Goal: Task Accomplishment & Management: Complete application form

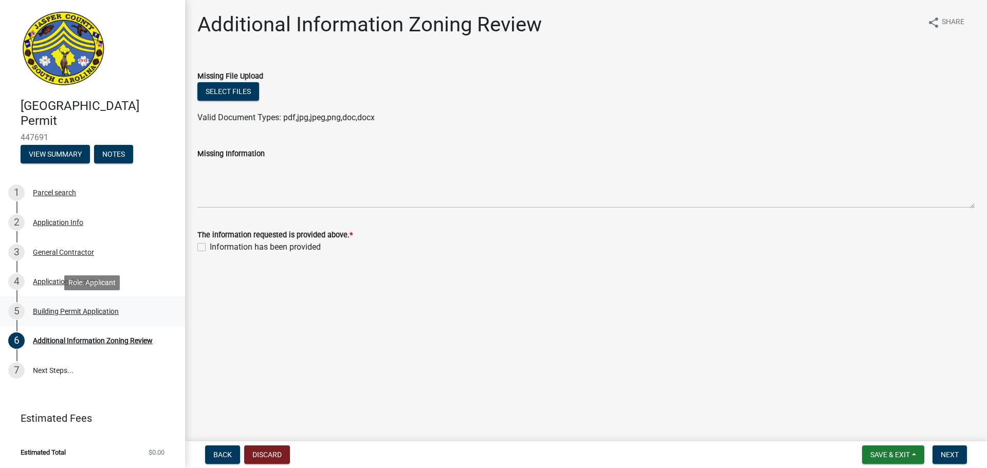
click at [99, 312] on div "Building Permit Application" at bounding box center [76, 311] width 86 height 7
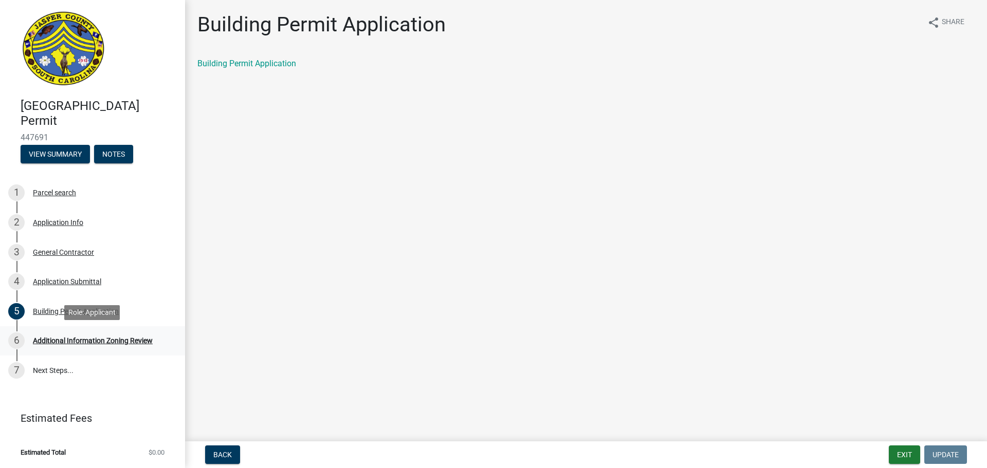
click at [84, 344] on div "Additional Information Zoning Review" at bounding box center [93, 340] width 120 height 7
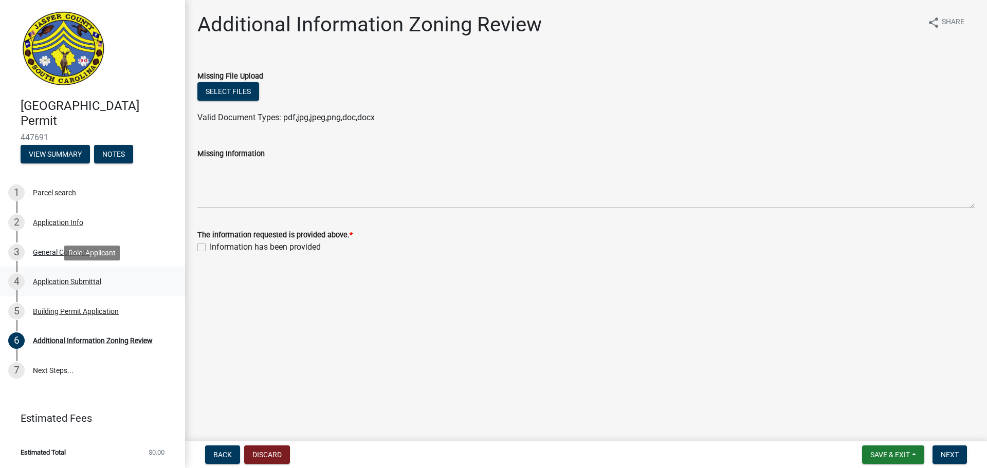
click at [73, 275] on div "4 Application Submittal" at bounding box center [88, 281] width 160 height 16
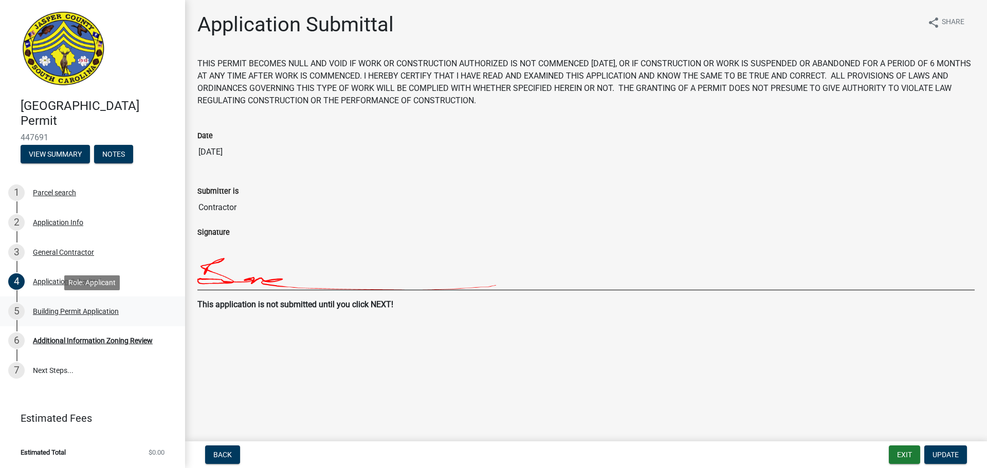
click at [83, 309] on div "Building Permit Application" at bounding box center [76, 311] width 86 height 7
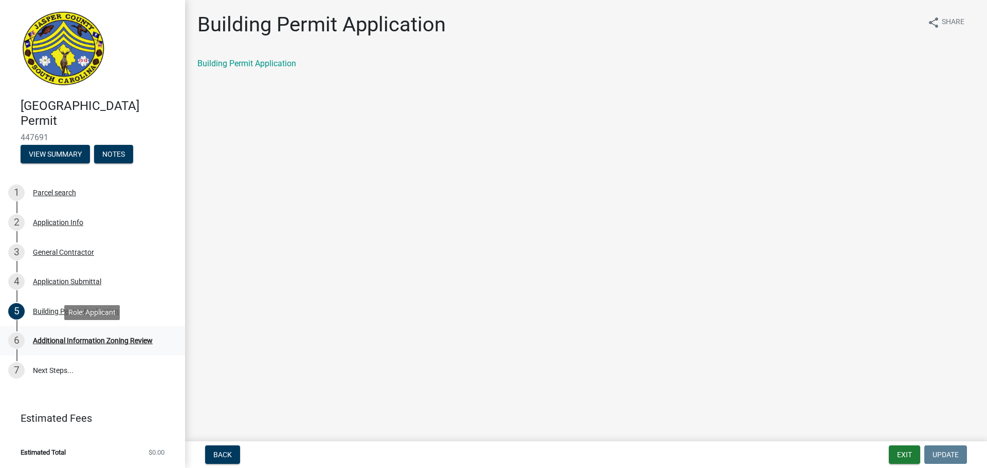
click at [120, 345] on div "6 Additional Information Zoning Review" at bounding box center [88, 340] width 160 height 16
